Goal: Download file/media

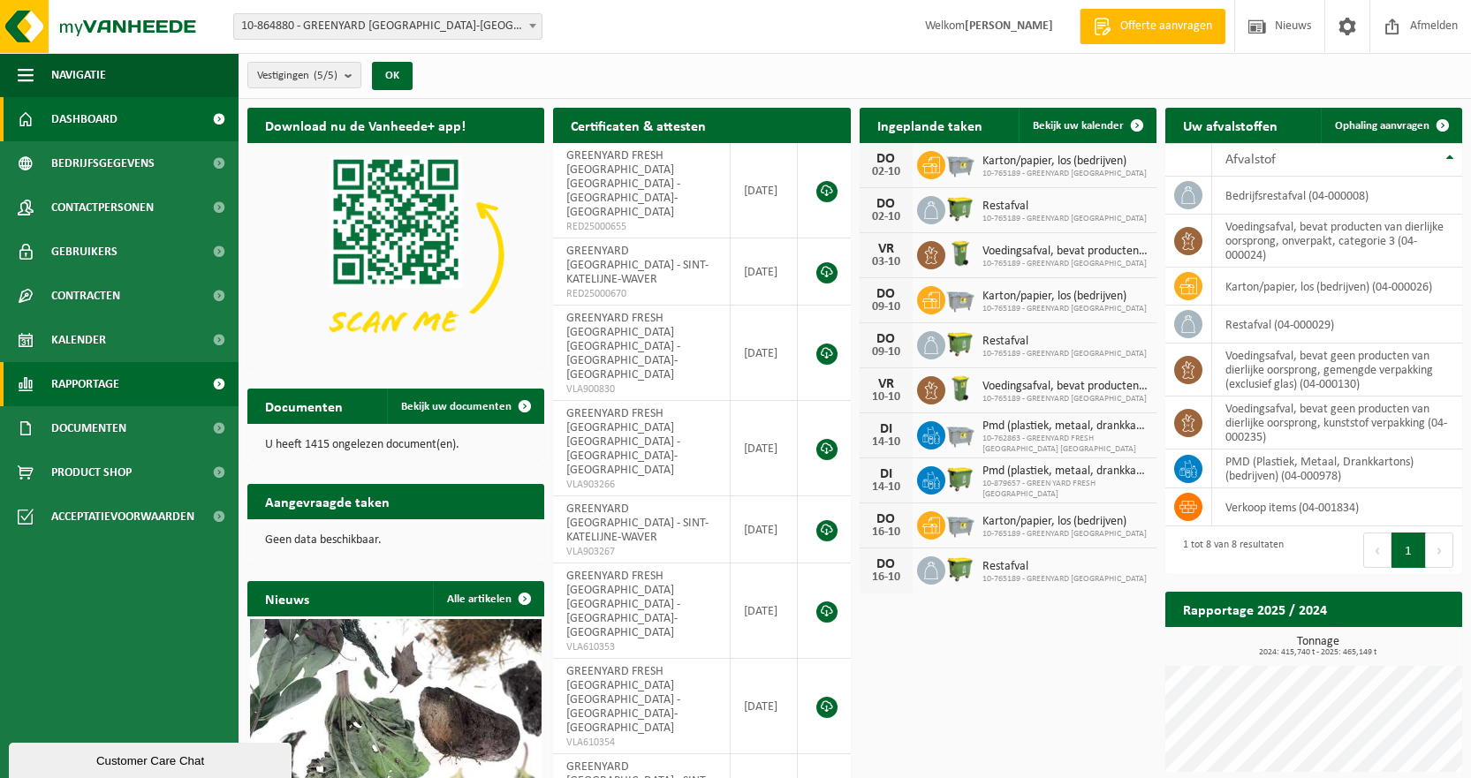
click at [96, 377] on span "Rapportage" at bounding box center [85, 384] width 68 height 44
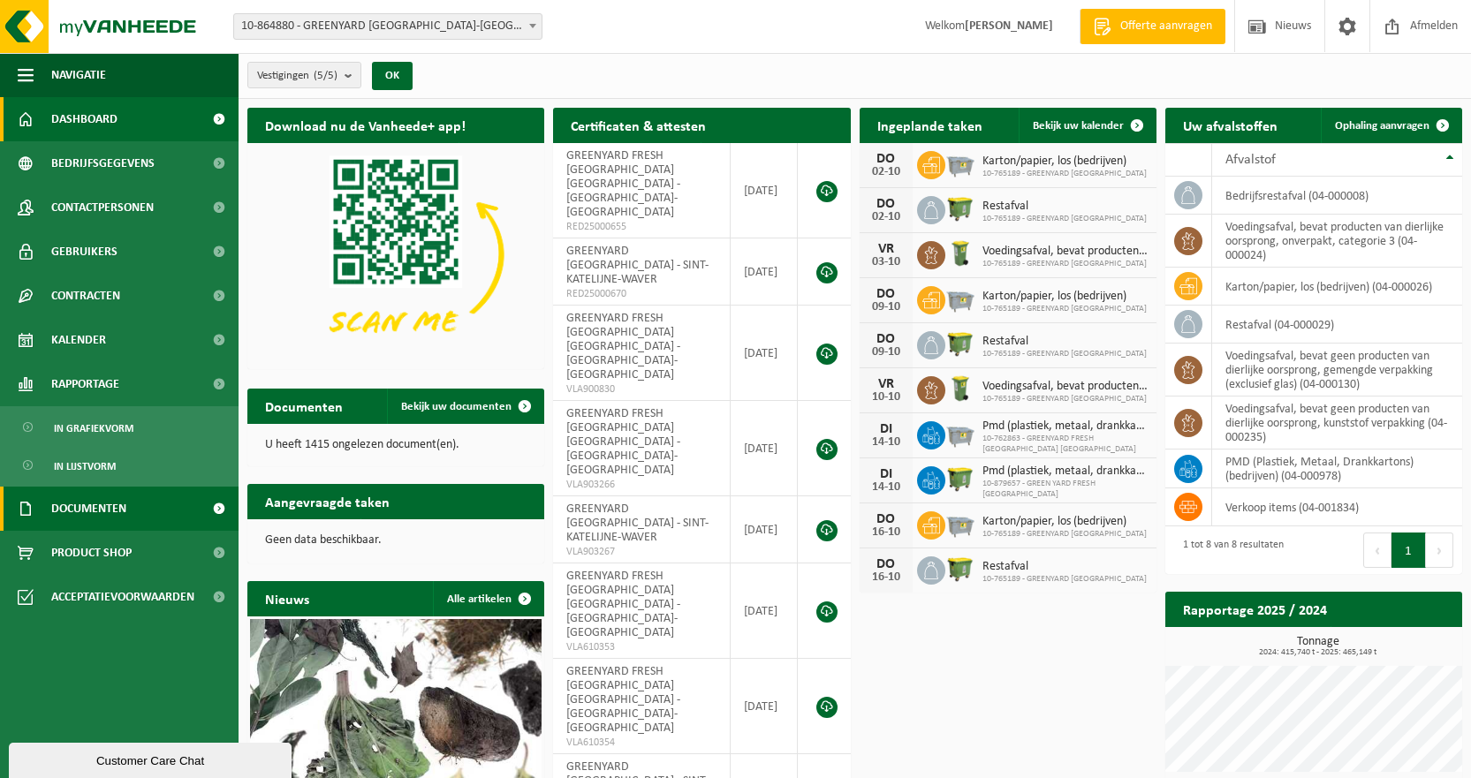
click at [94, 503] on span "Documenten" at bounding box center [88, 509] width 75 height 44
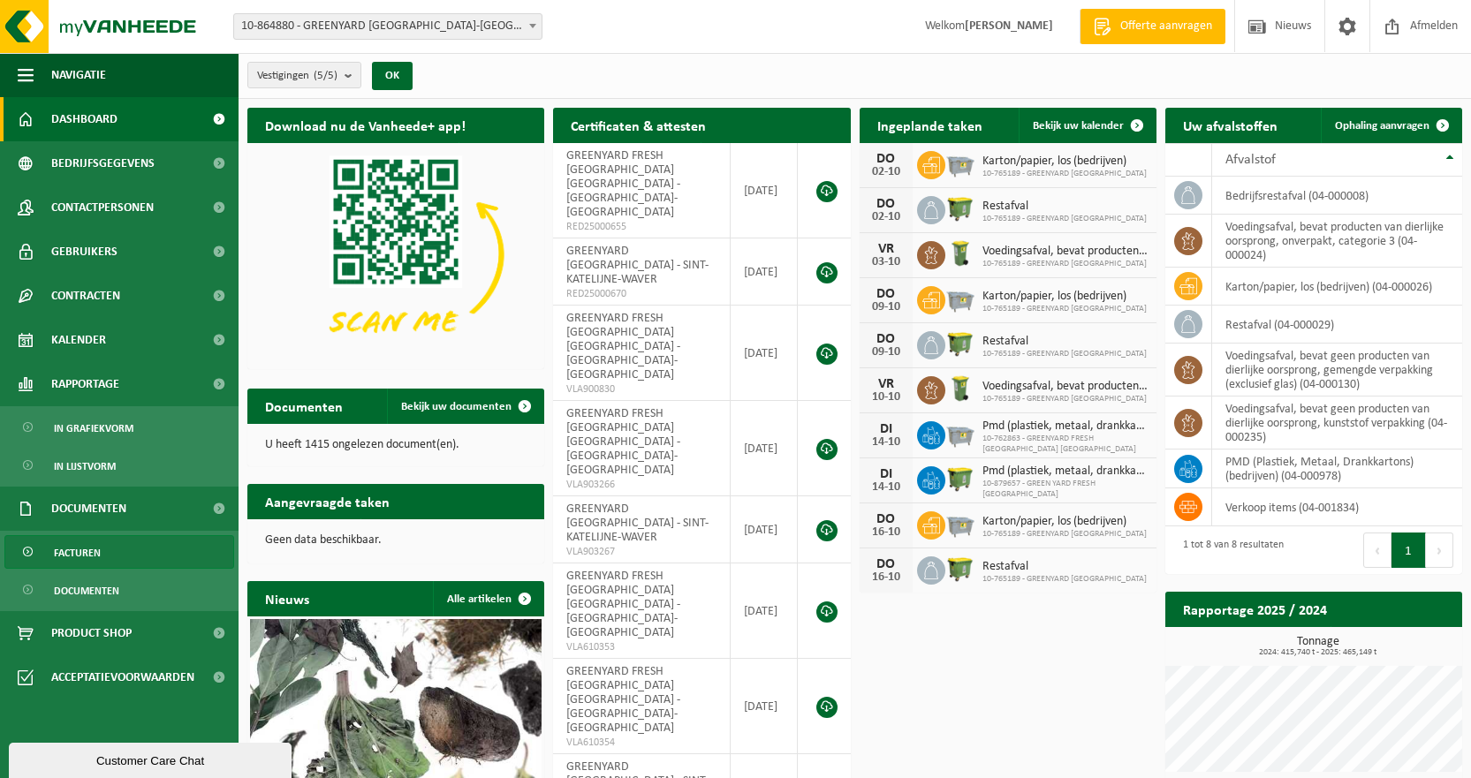
click at [77, 556] on span "Facturen" at bounding box center [77, 553] width 47 height 34
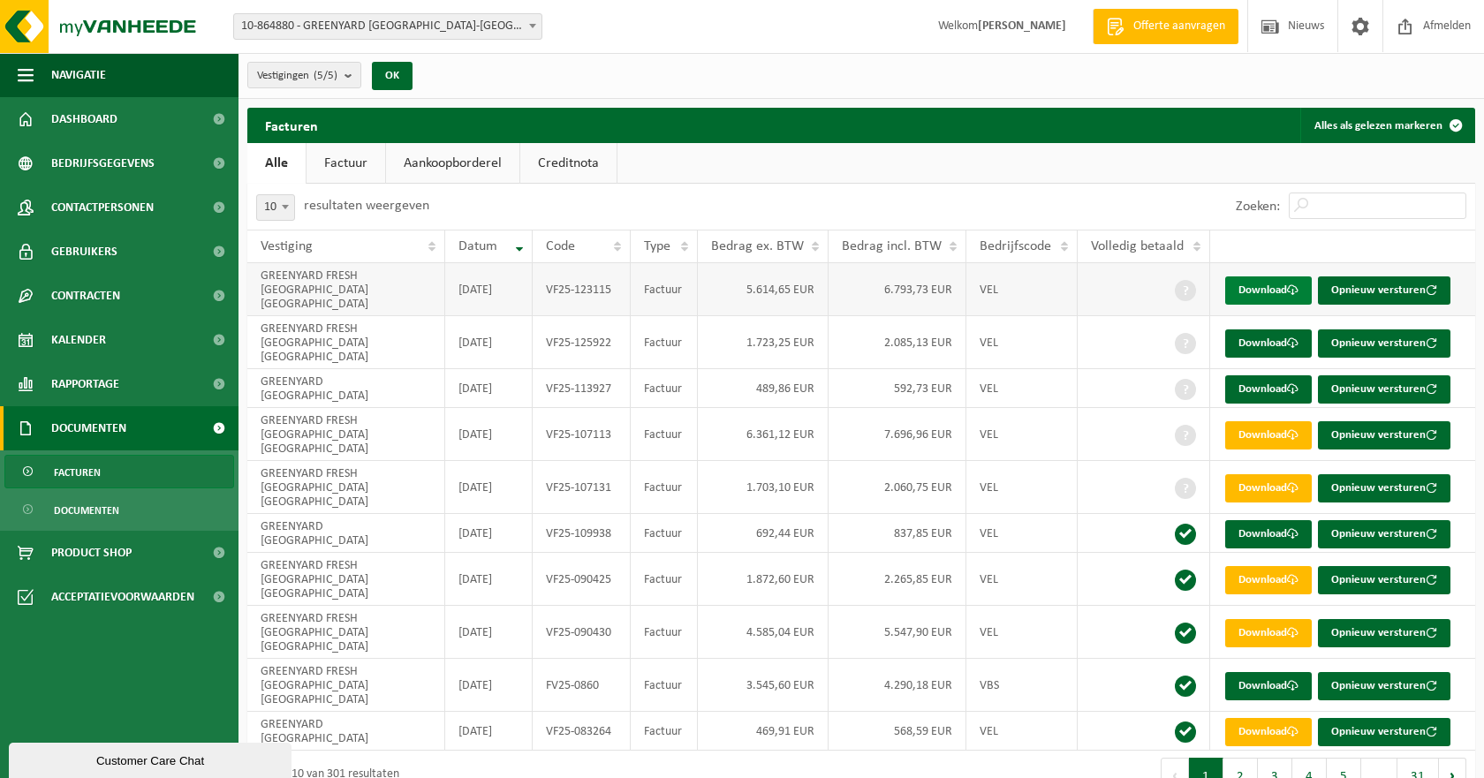
click at [1255, 282] on link "Download" at bounding box center [1268, 290] width 87 height 28
click at [1276, 329] on link "Download" at bounding box center [1268, 343] width 87 height 28
